Goal: Transaction & Acquisition: Purchase product/service

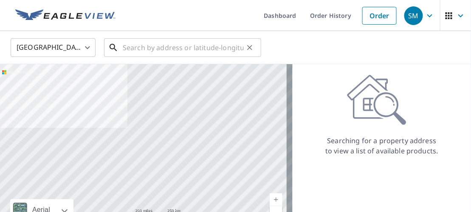
click at [133, 45] on input "text" at bounding box center [183, 48] width 121 height 24
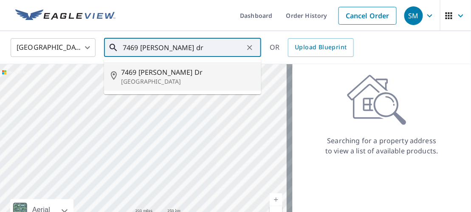
click at [151, 74] on span "7469 [PERSON_NAME] Dr" at bounding box center [187, 72] width 133 height 10
type input "[STREET_ADDRESS][PERSON_NAME][PERSON_NAME]"
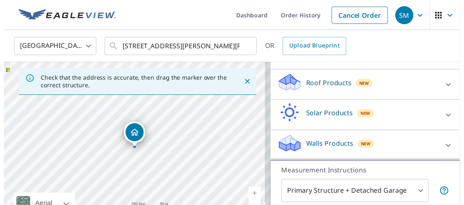
scroll to position [111, 0]
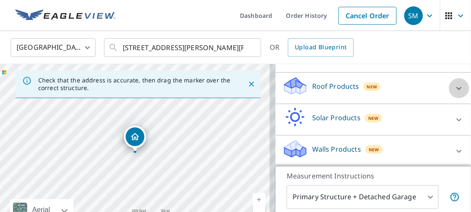
click at [454, 85] on icon at bounding box center [459, 88] width 10 height 10
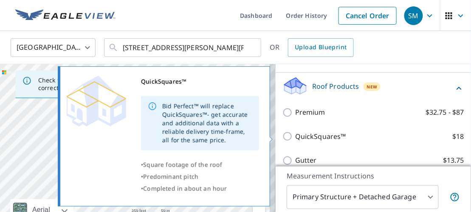
click at [282, 134] on input "QuickSquares™ $18" at bounding box center [288, 136] width 13 height 10
checkbox input "true"
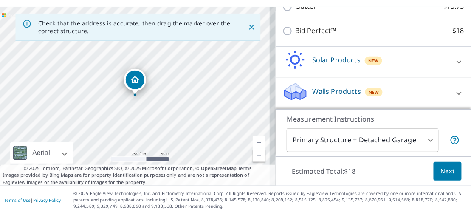
scroll to position [58, 0]
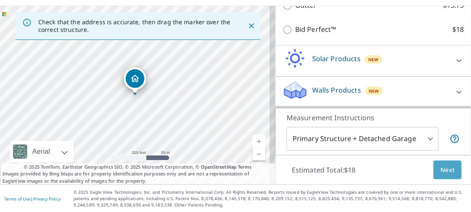
click at [440, 170] on span "Next" at bounding box center [447, 170] width 14 height 11
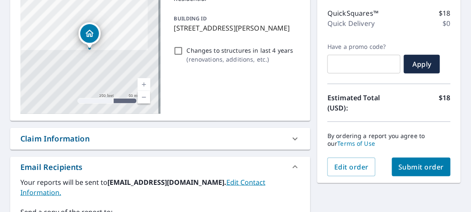
click at [409, 168] on span "Submit order" at bounding box center [420, 166] width 45 height 9
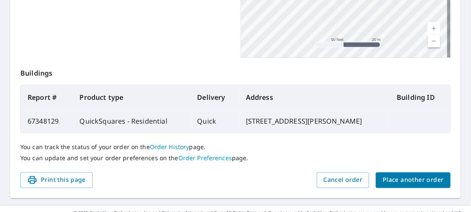
scroll to position [293, 0]
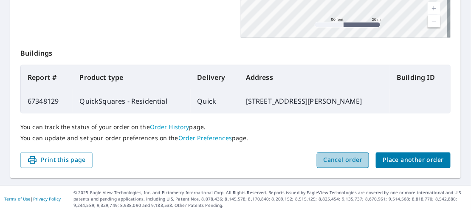
click at [336, 159] on span "Cancel order" at bounding box center [342, 160] width 39 height 11
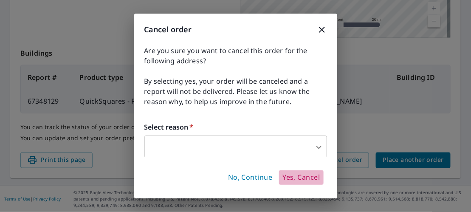
click at [294, 179] on span "Yes, Cancel" at bounding box center [300, 177] width 37 height 9
click at [296, 178] on span "Yes, Cancel" at bounding box center [300, 177] width 37 height 9
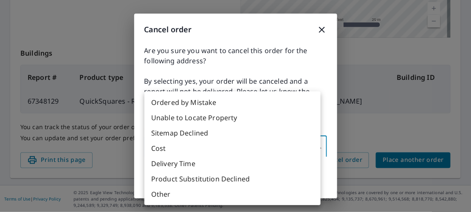
scroll to position [2, 0]
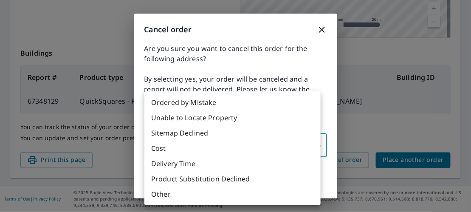
click at [172, 144] on body "SM SM Dashboard Order History Order SM Order Submitted Order details Product ty…" at bounding box center [235, 106] width 471 height 212
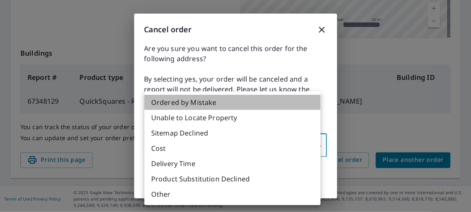
click at [181, 99] on li "Ordered by Mistake" at bounding box center [232, 102] width 176 height 15
type input "30"
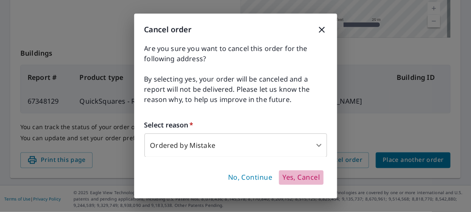
click at [299, 177] on span "Yes, Cancel" at bounding box center [300, 177] width 37 height 9
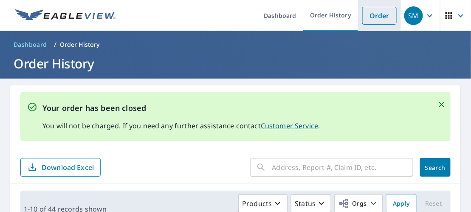
click at [371, 9] on link "Order" at bounding box center [379, 16] width 34 height 18
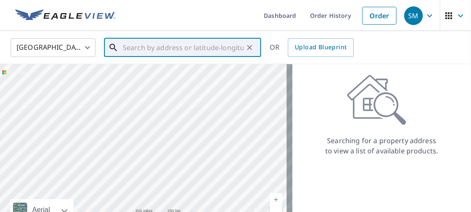
click at [166, 46] on input "text" at bounding box center [183, 48] width 121 height 24
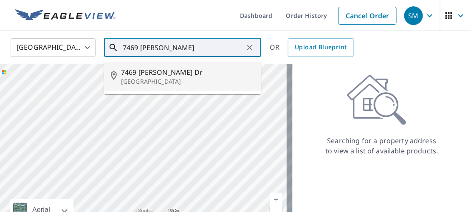
click at [157, 78] on p "[GEOGRAPHIC_DATA]" at bounding box center [187, 81] width 133 height 8
type input "[STREET_ADDRESS][PERSON_NAME][PERSON_NAME]"
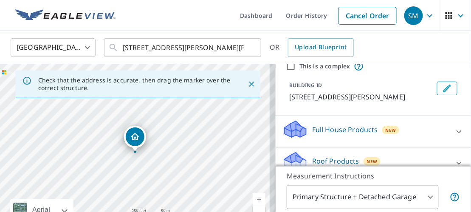
scroll to position [110, 0]
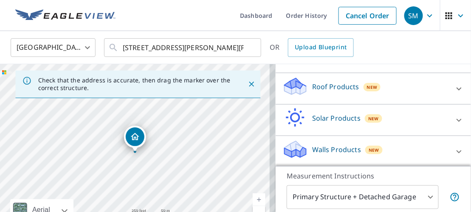
click at [454, 88] on icon at bounding box center [459, 89] width 10 height 10
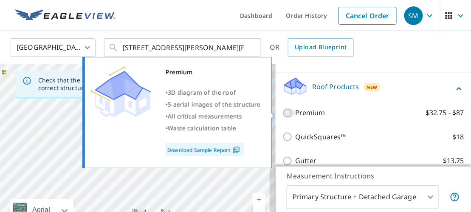
click at [282, 111] on input "Premium $32.75 - $87" at bounding box center [288, 113] width 13 height 10
checkbox input "true"
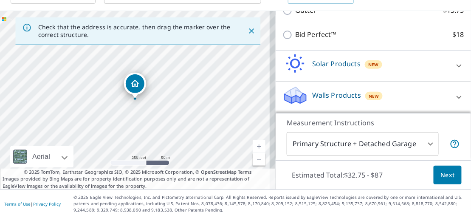
scroll to position [58, 0]
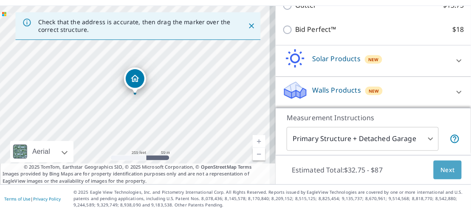
click at [440, 169] on span "Next" at bounding box center [447, 170] width 14 height 11
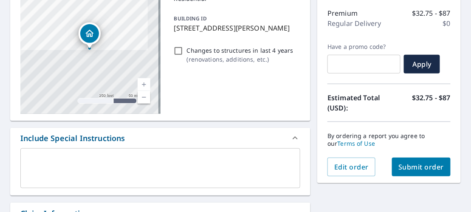
click at [412, 166] on span "Submit order" at bounding box center [420, 166] width 45 height 9
